Goal: Task Accomplishment & Management: Manage account settings

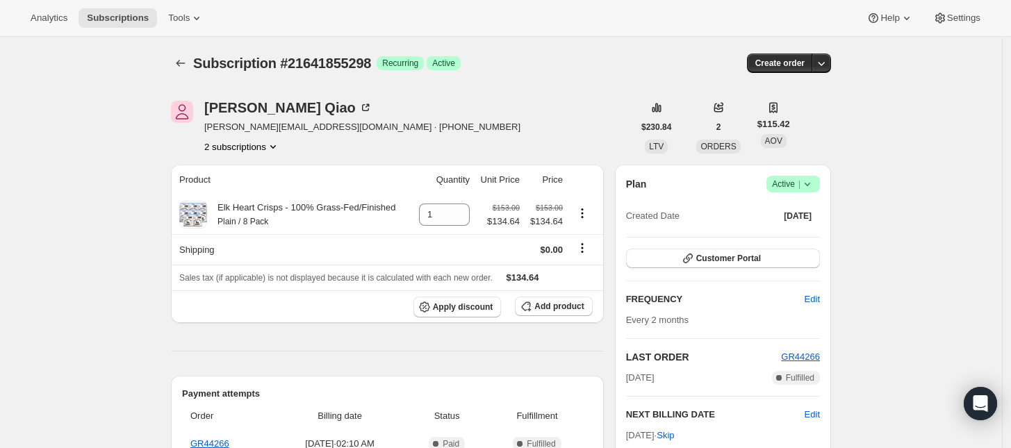
click at [261, 152] on button "2 subscriptions" at bounding box center [242, 147] width 76 height 14
click at [262, 172] on span "21272035650" at bounding box center [247, 173] width 97 height 14
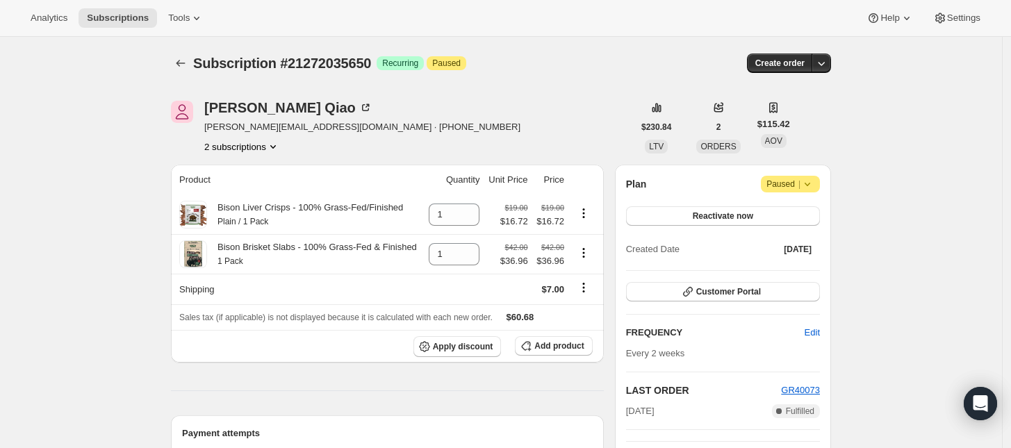
click at [264, 148] on button "2 subscriptions" at bounding box center [242, 147] width 76 height 14
click at [263, 192] on span "21641855298" at bounding box center [247, 197] width 97 height 14
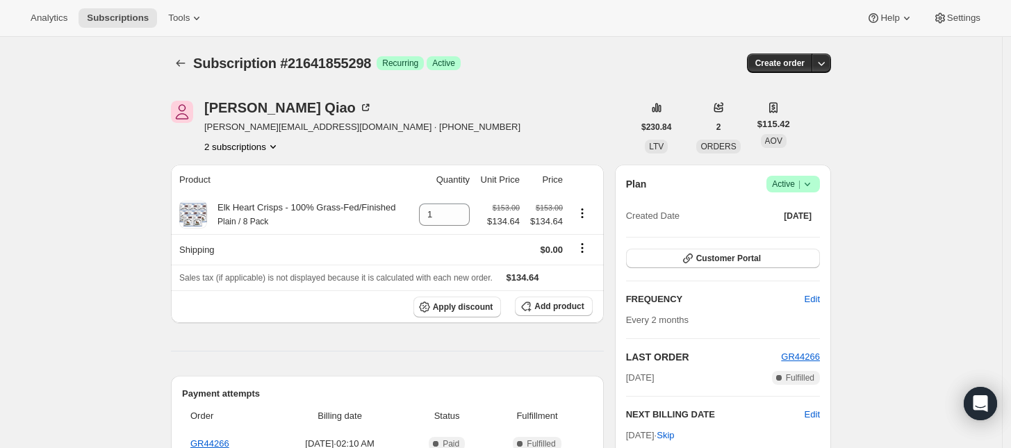
click at [801, 187] on span "|" at bounding box center [800, 184] width 2 height 11
click at [793, 232] on span "Cancel subscription" at bounding box center [798, 235] width 79 height 10
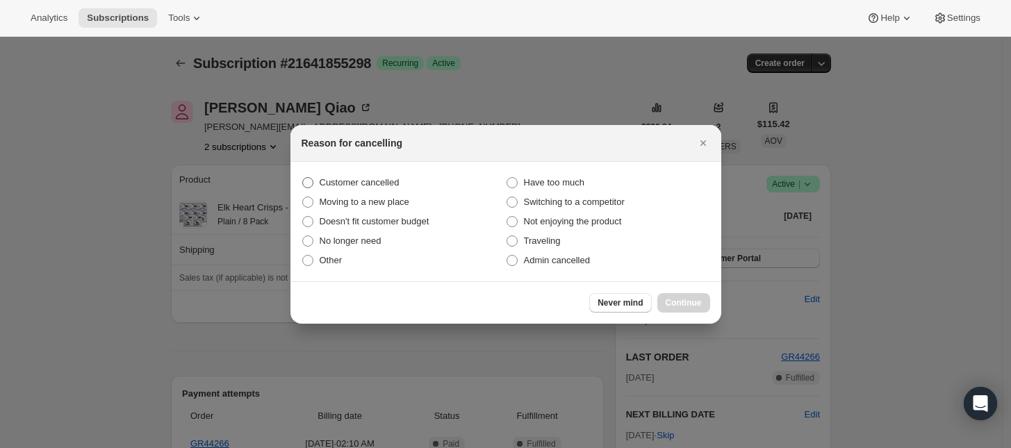
click at [384, 187] on span "Customer cancelled" at bounding box center [360, 182] width 80 height 10
click at [303, 178] on input "Customer cancelled" at bounding box center [302, 177] width 1 height 1
radio input "true"
click at [689, 295] on button "Continue" at bounding box center [683, 302] width 53 height 19
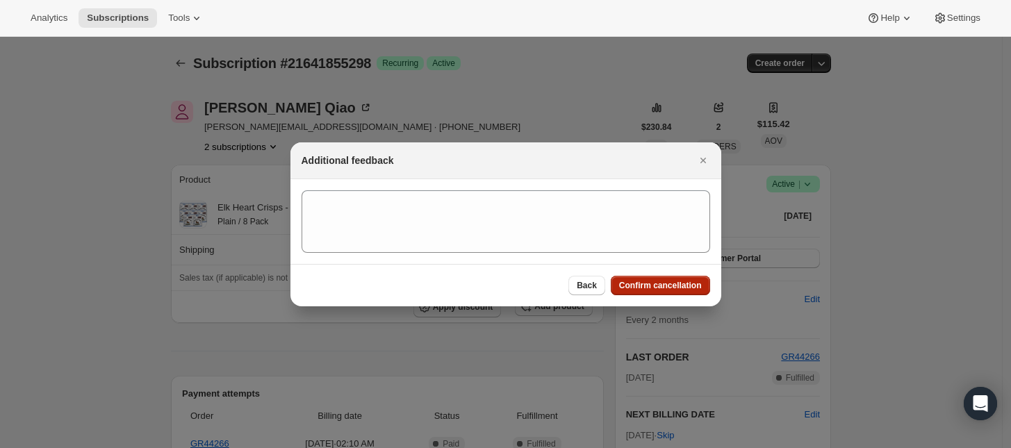
click at [683, 282] on span "Confirm cancellation" at bounding box center [660, 285] width 83 height 11
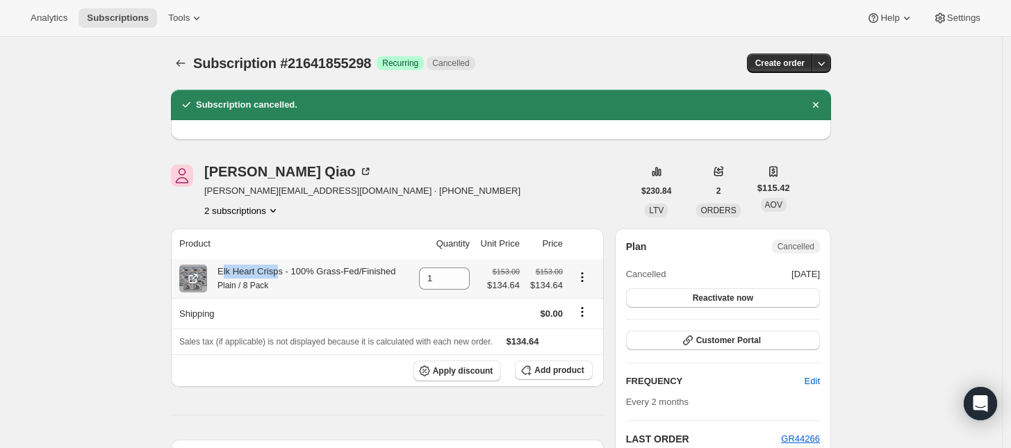
drag, startPoint x: 224, startPoint y: 275, endPoint x: 280, endPoint y: 275, distance: 56.3
click at [280, 275] on div "Elk Heart Crisps - 100% Grass-Fed/Finished Plain / 8 Pack" at bounding box center [301, 279] width 188 height 28
drag, startPoint x: 276, startPoint y: 286, endPoint x: 221, endPoint y: 273, distance: 56.3
click at [221, 273] on div "Elk Heart Crisps - 100% Grass-Fed/Finished Plain / 8 Pack" at bounding box center [301, 279] width 188 height 28
copy div "Elk Heart Crisps - 100% Grass-Fed/Finished Plain / 8 Pack"
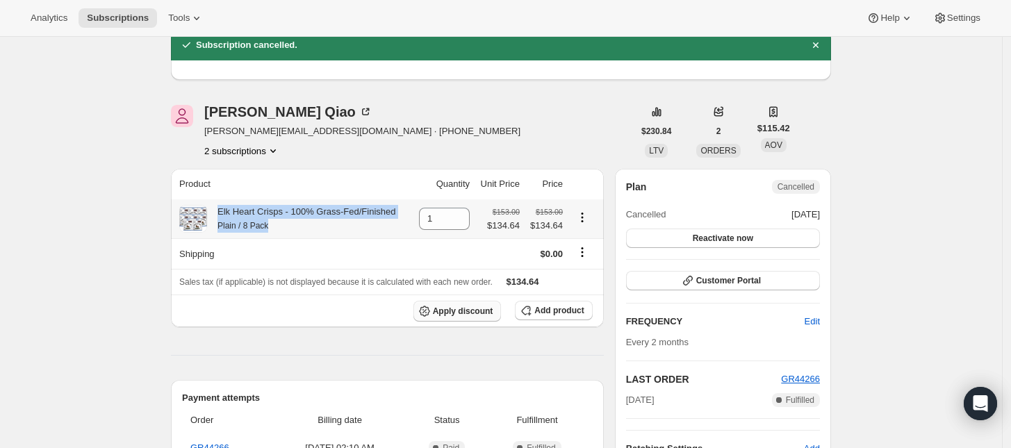
scroll to position [87, 0]
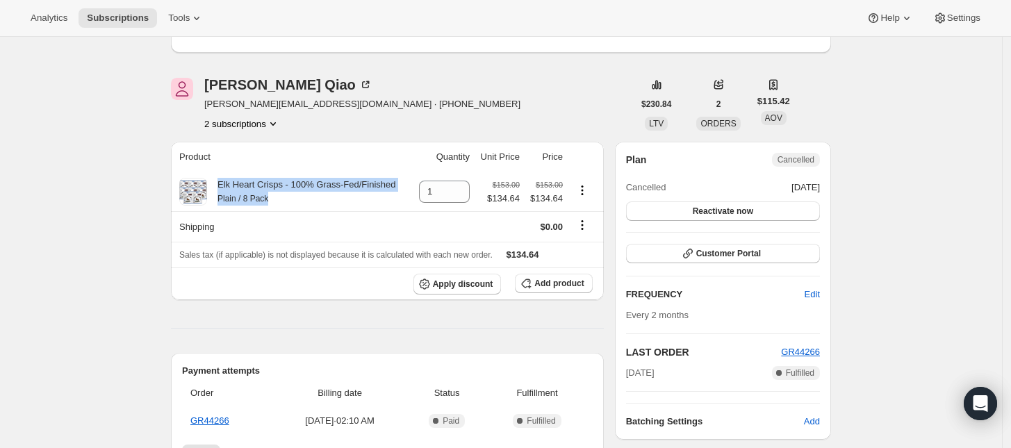
click at [243, 119] on button "2 subscriptions" at bounding box center [242, 124] width 76 height 14
click at [251, 146] on span "21272035650" at bounding box center [227, 150] width 56 height 10
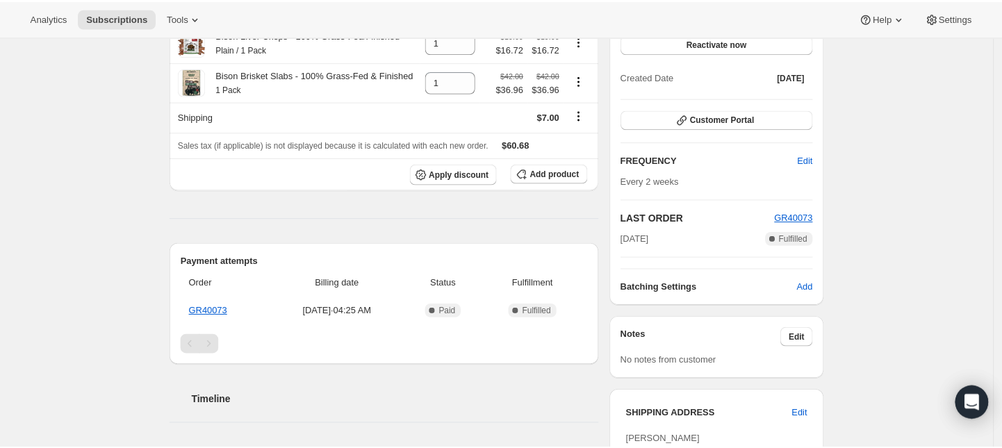
scroll to position [261, 0]
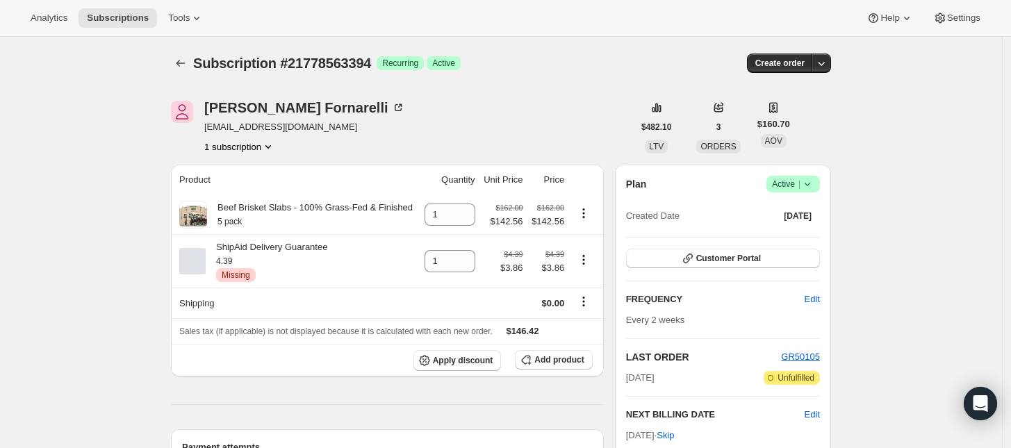
click at [804, 184] on icon at bounding box center [808, 184] width 14 height 14
click at [801, 226] on button "Cancel subscription" at bounding box center [798, 235] width 87 height 22
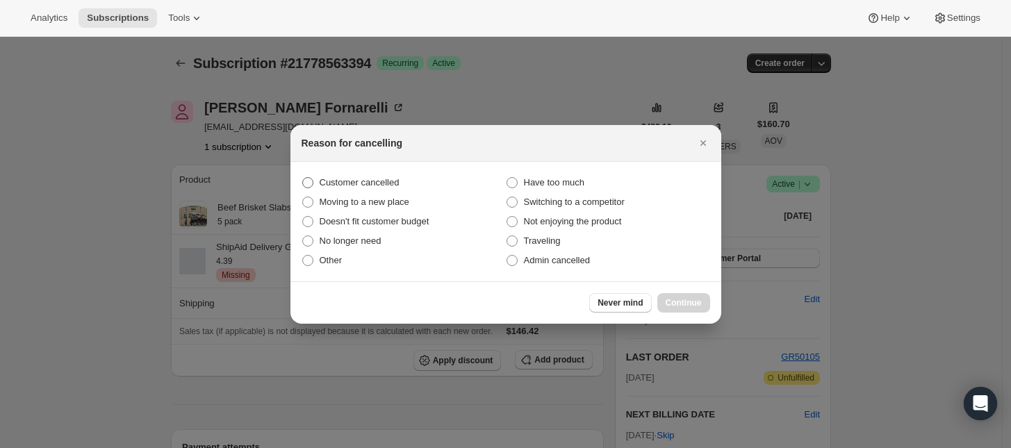
click at [383, 174] on label "Customer cancelled" at bounding box center [404, 182] width 204 height 19
click at [303, 177] on input "Customer cancelled" at bounding box center [302, 177] width 1 height 1
radio input "true"
click at [671, 294] on button "Continue" at bounding box center [683, 302] width 53 height 19
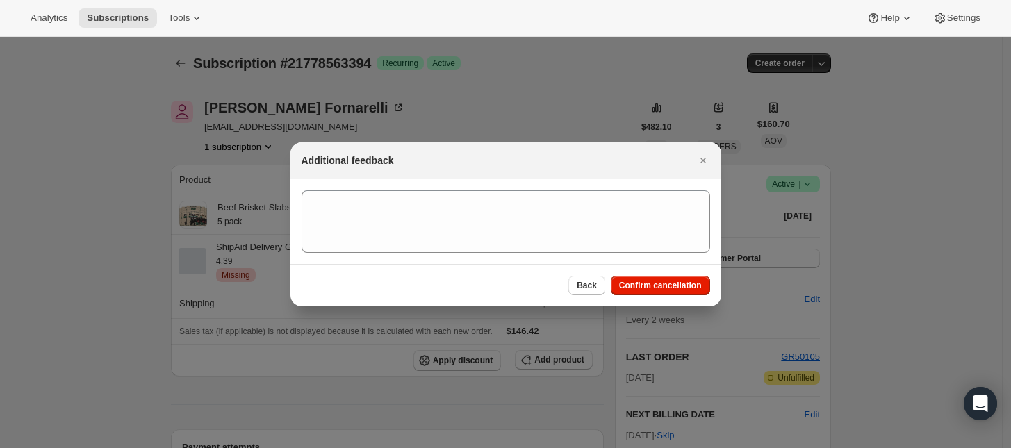
click at [669, 268] on div "Back Confirm cancellation" at bounding box center [506, 285] width 431 height 42
click at [671, 285] on span "Confirm cancellation" at bounding box center [660, 285] width 83 height 11
